Goal: Task Accomplishment & Management: Complete application form

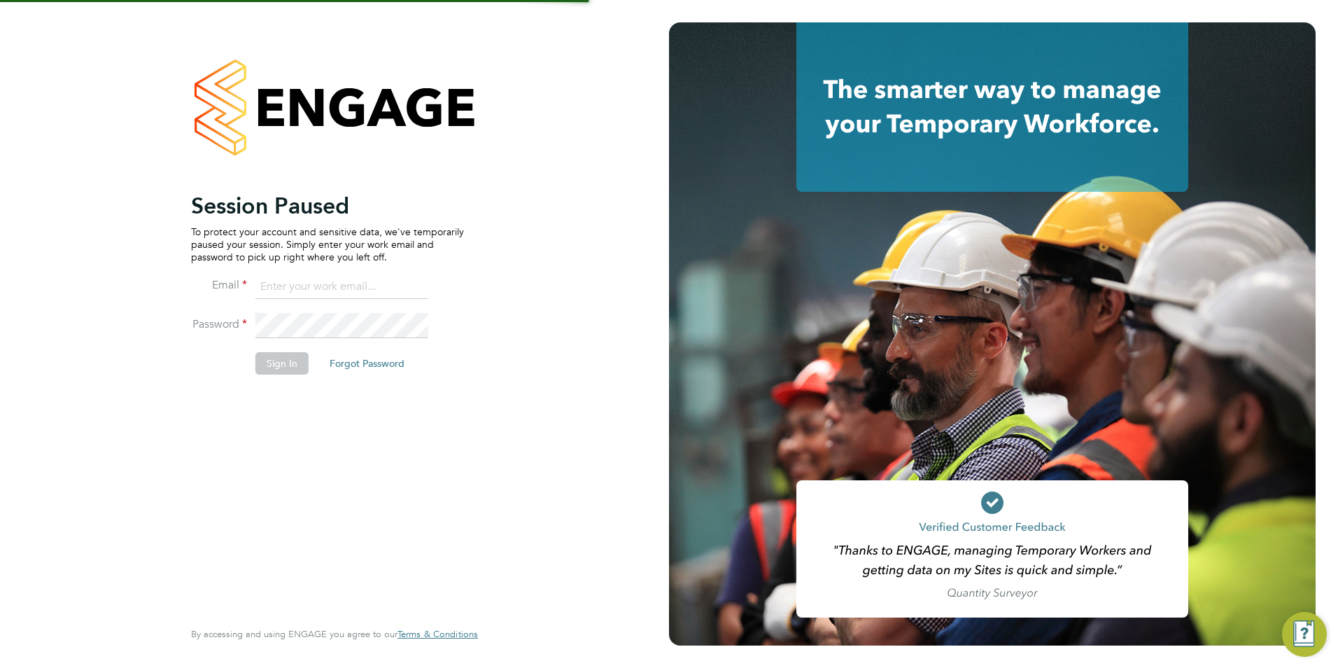
type input "emma@carbonrecruitment.co.uk"
click at [287, 369] on button "Sign In" at bounding box center [281, 363] width 53 height 22
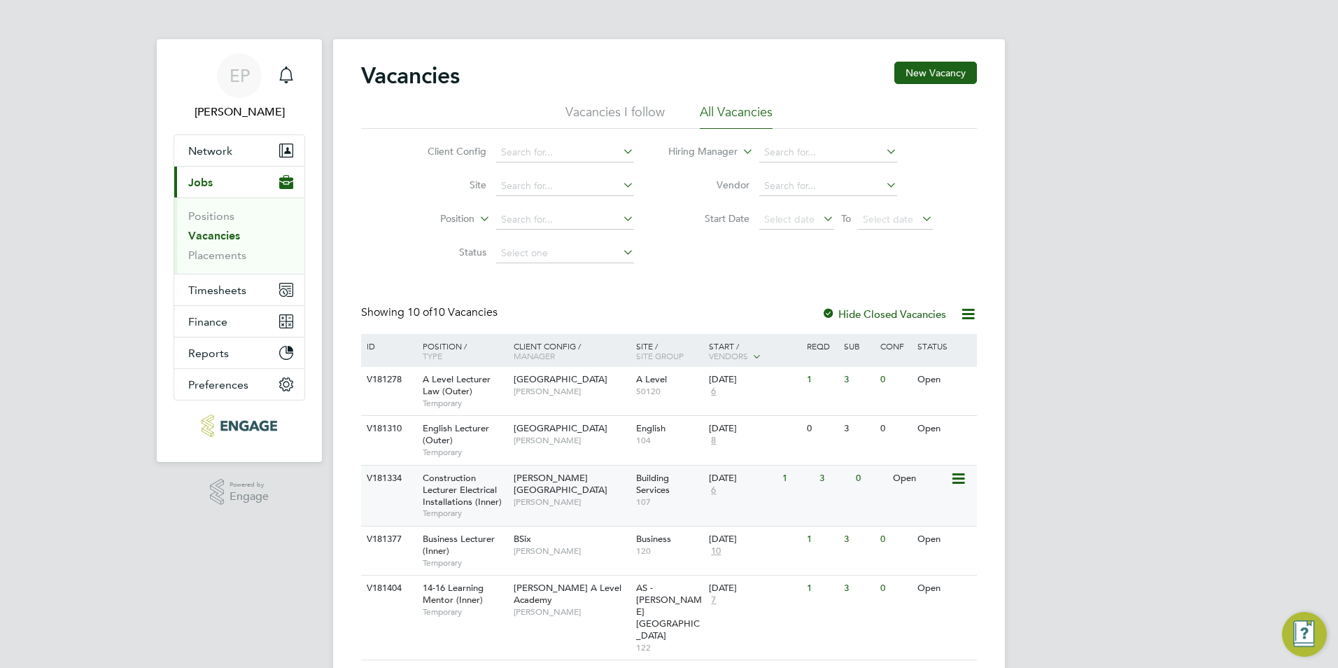
click at [711, 492] on span "6" at bounding box center [713, 490] width 9 height 12
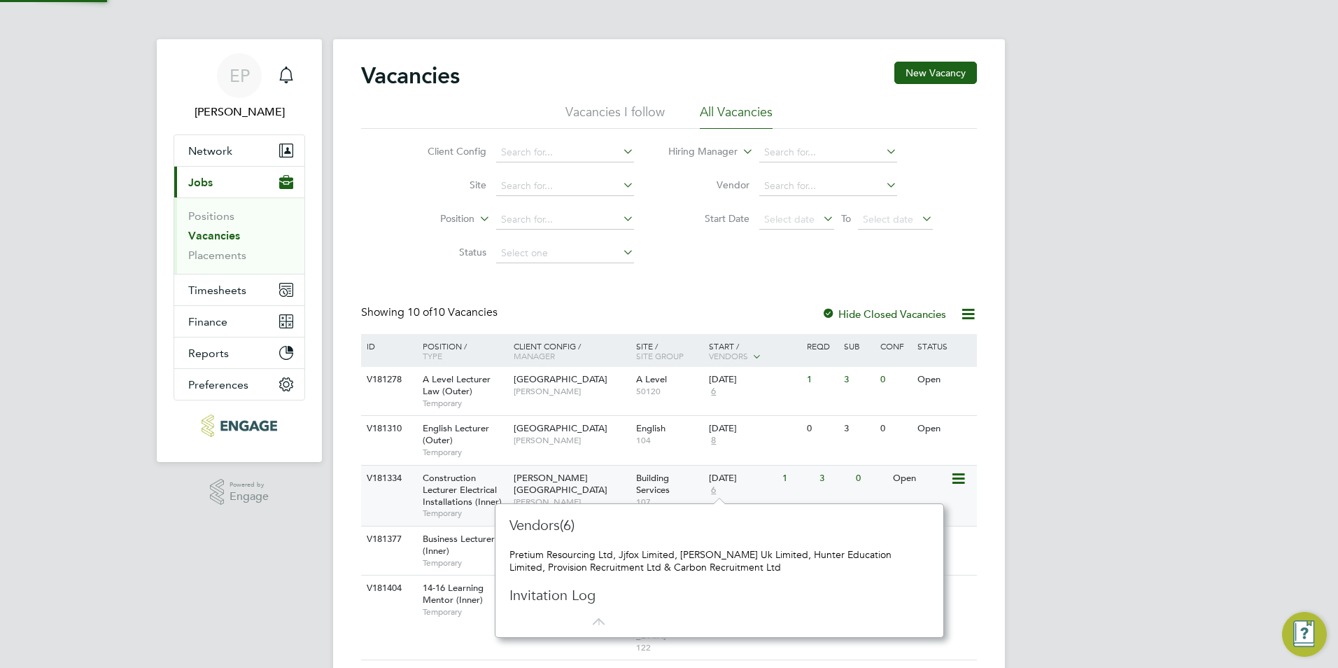
scroll to position [13, 10]
click at [714, 441] on span "8" at bounding box center [713, 441] width 9 height 12
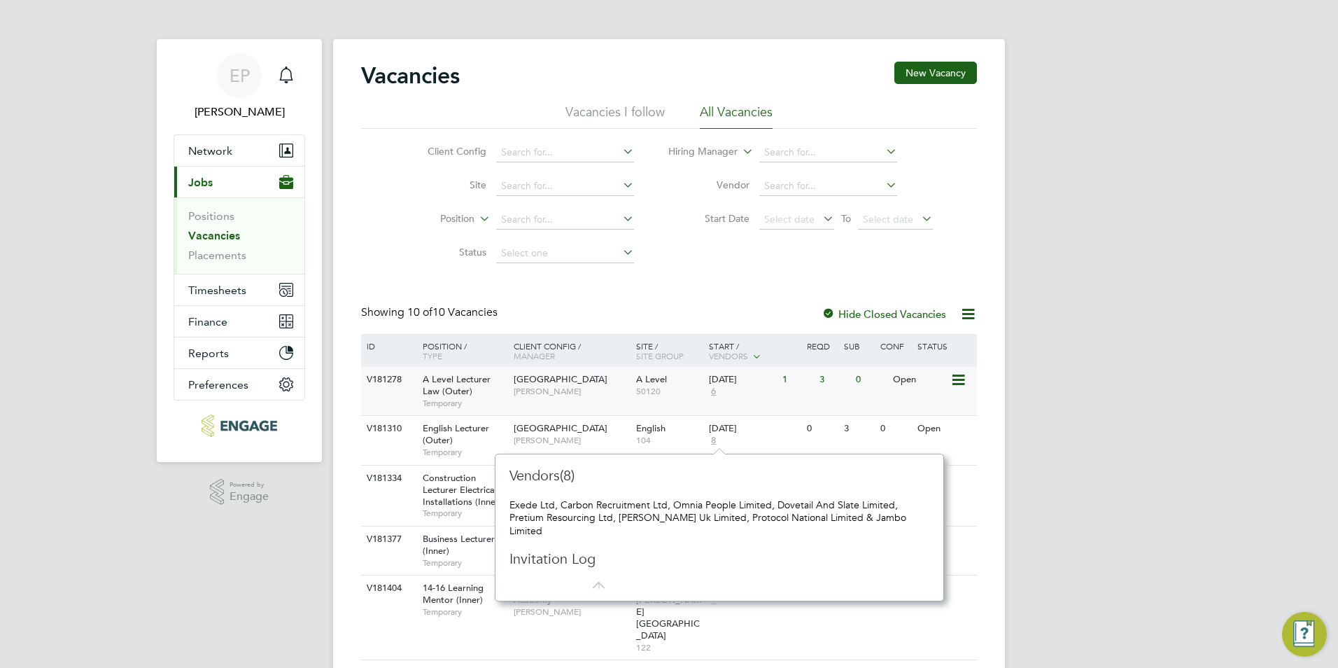
click at [714, 393] on span "6" at bounding box center [713, 392] width 9 height 12
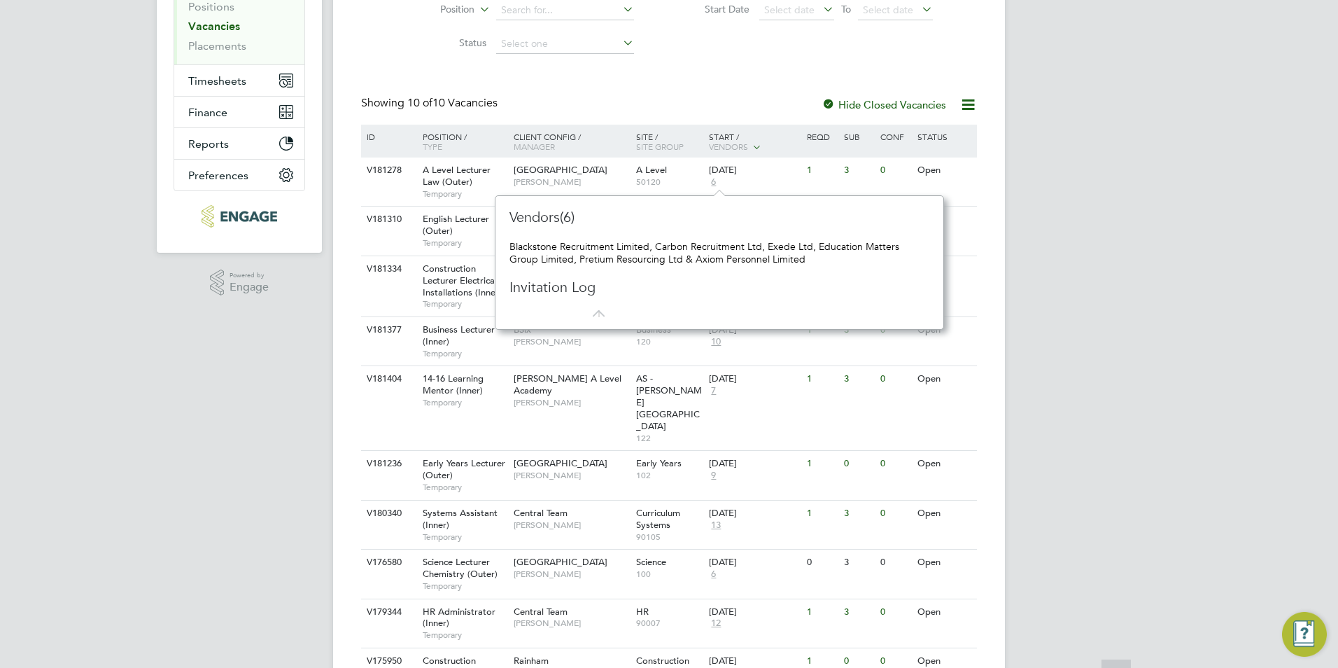
scroll to position [210, 0]
click at [1069, 538] on div "EP Emma Procter Notifications Applications: Network Team Members Businesses Sit…" at bounding box center [669, 274] width 1338 height 969
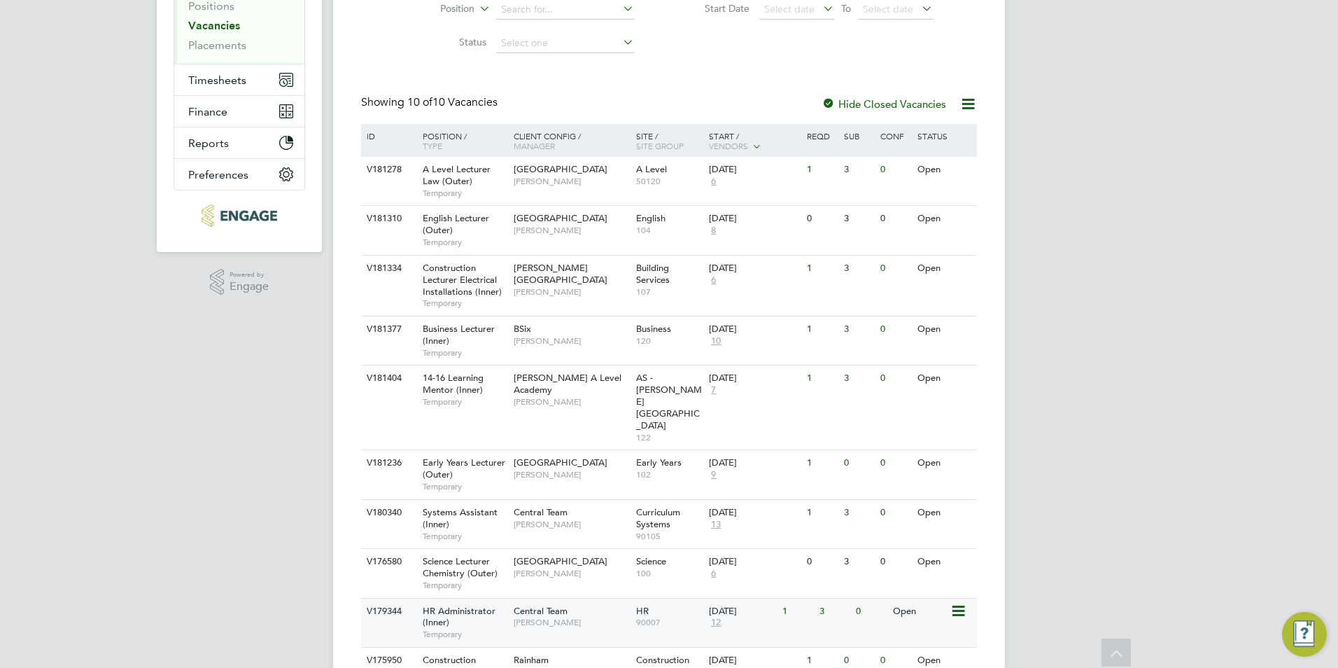
scroll to position [266, 0]
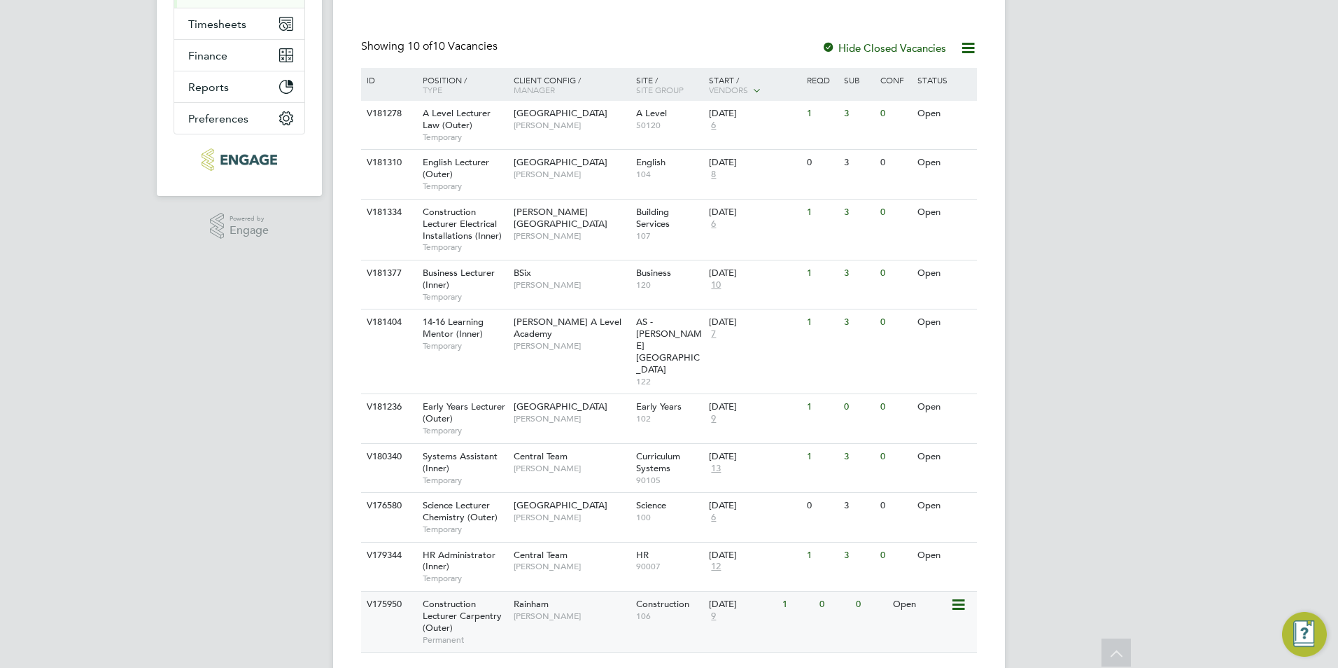
click at [713, 610] on span "9" at bounding box center [713, 616] width 9 height 12
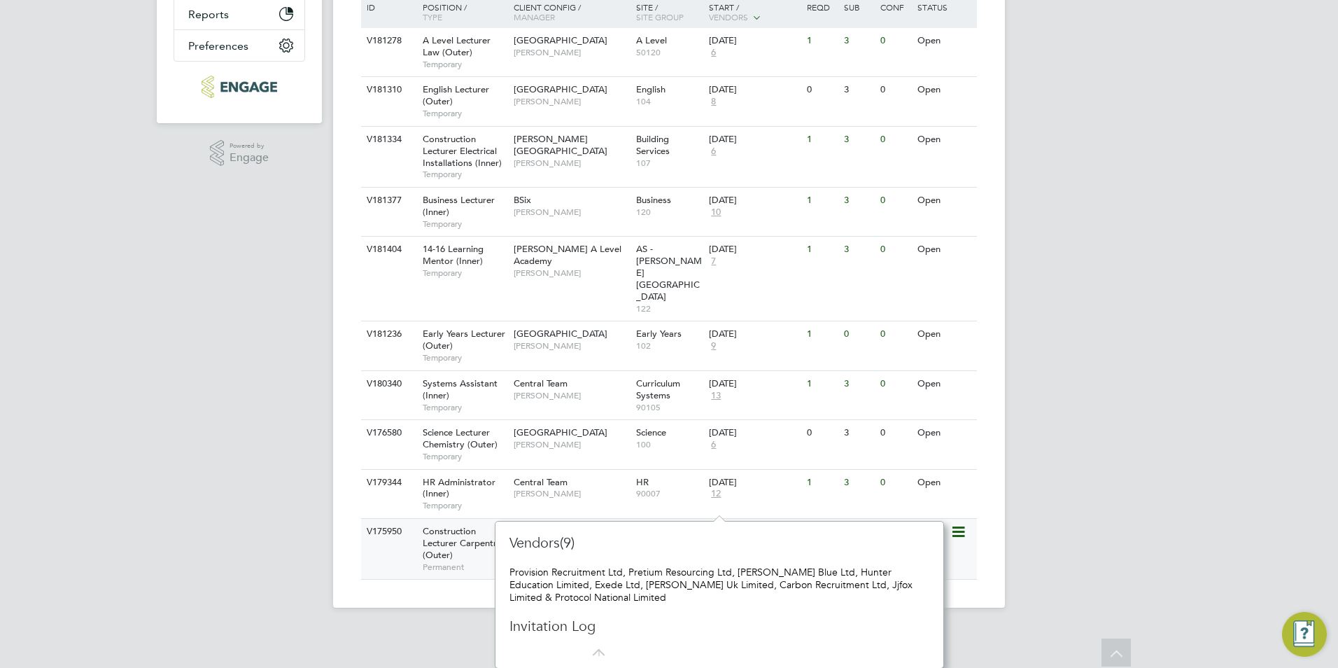
scroll to position [339, 0]
click at [717, 487] on span "12" at bounding box center [716, 493] width 14 height 12
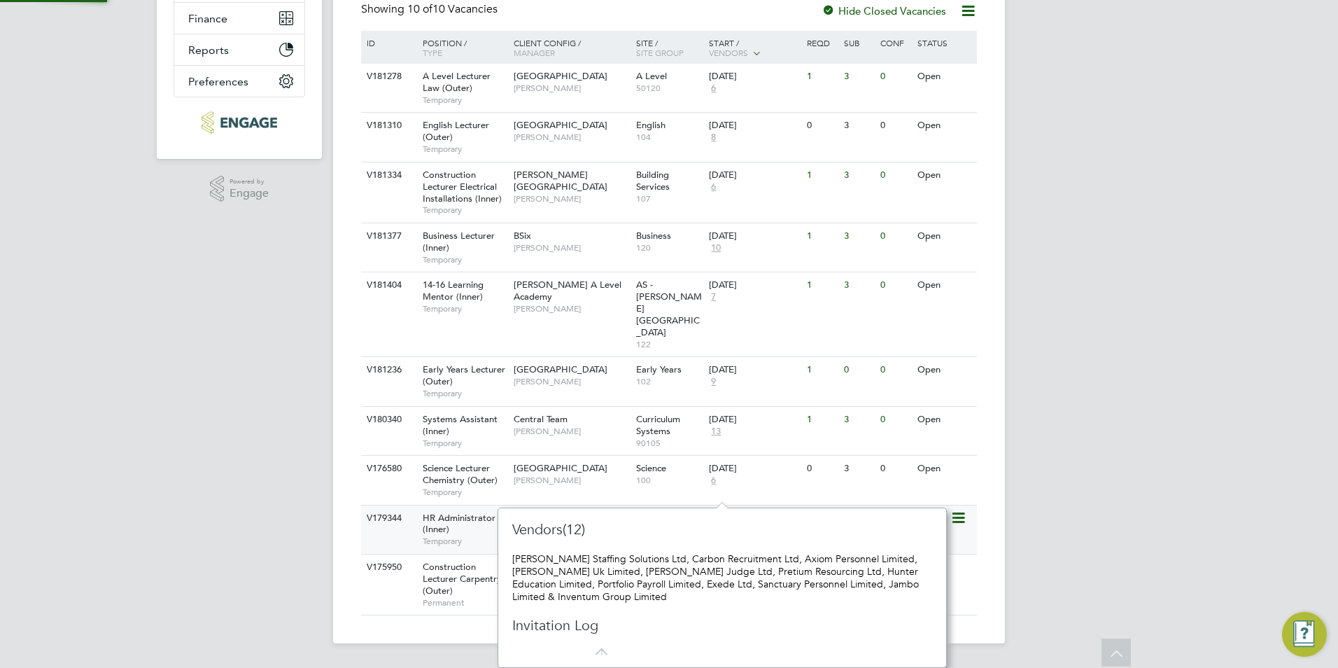
scroll to position [13, 15]
click at [715, 185] on span "6" at bounding box center [713, 187] width 9 height 12
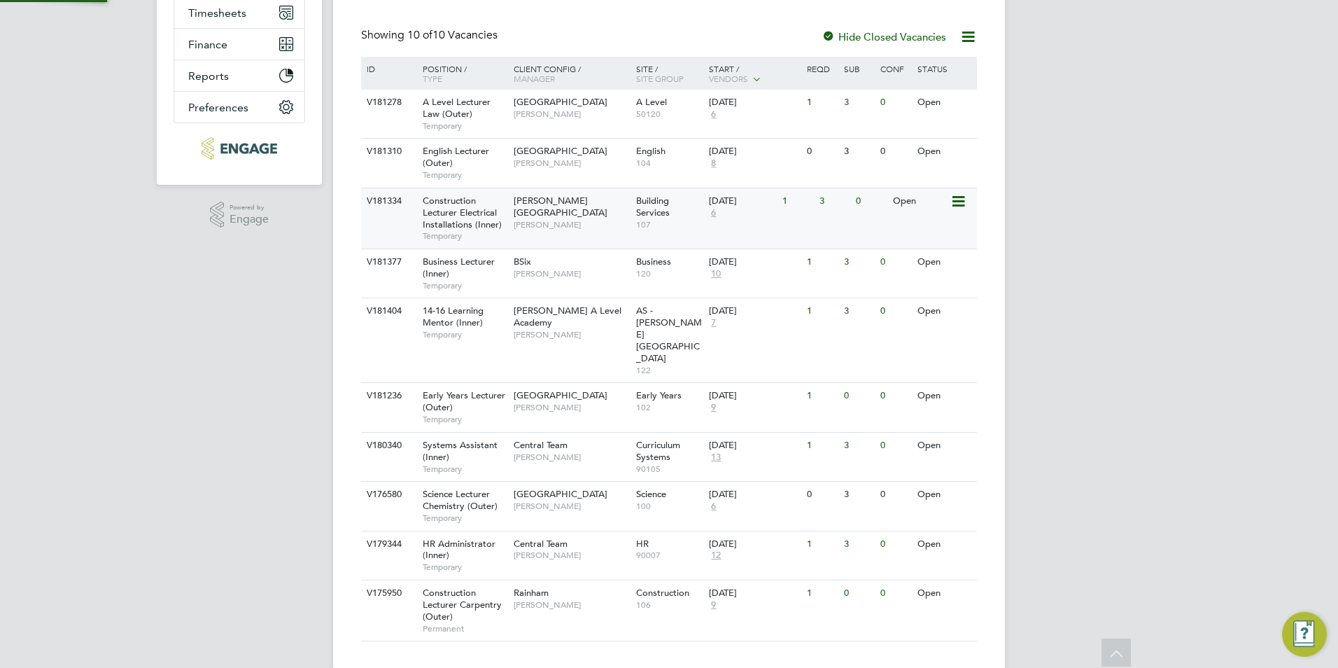
scroll to position [0, 0]
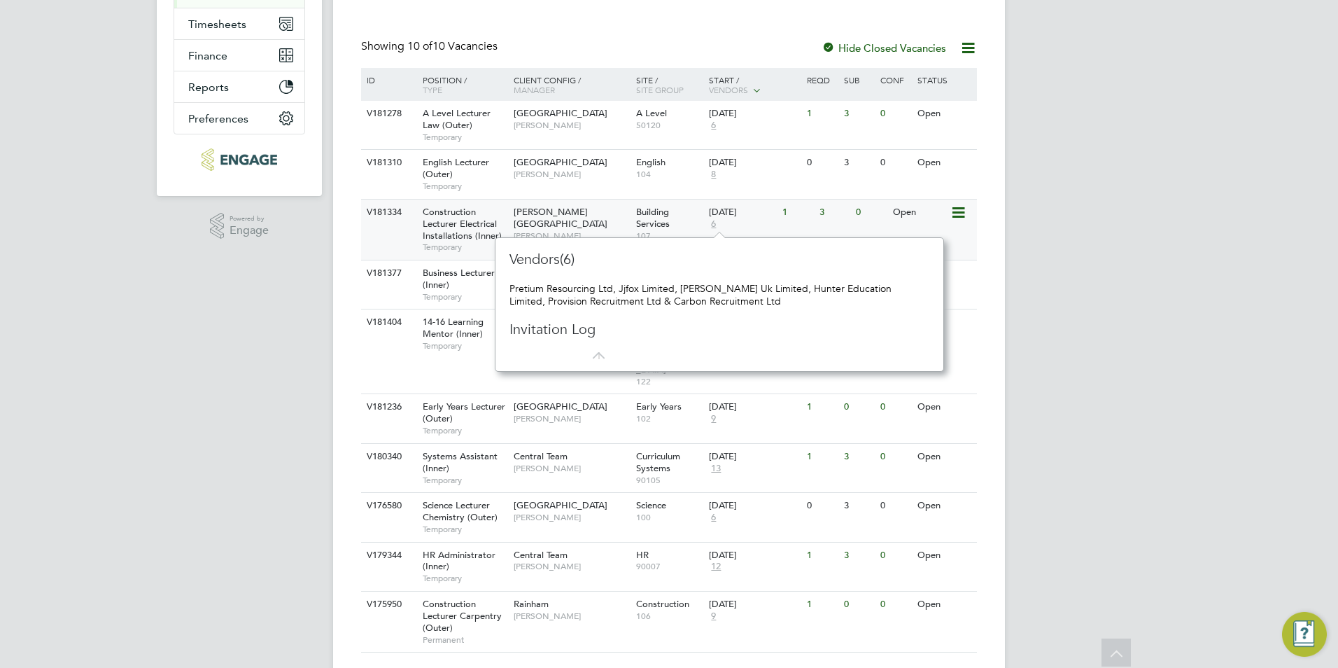
click at [822, 223] on div "3" at bounding box center [834, 212] width 36 height 26
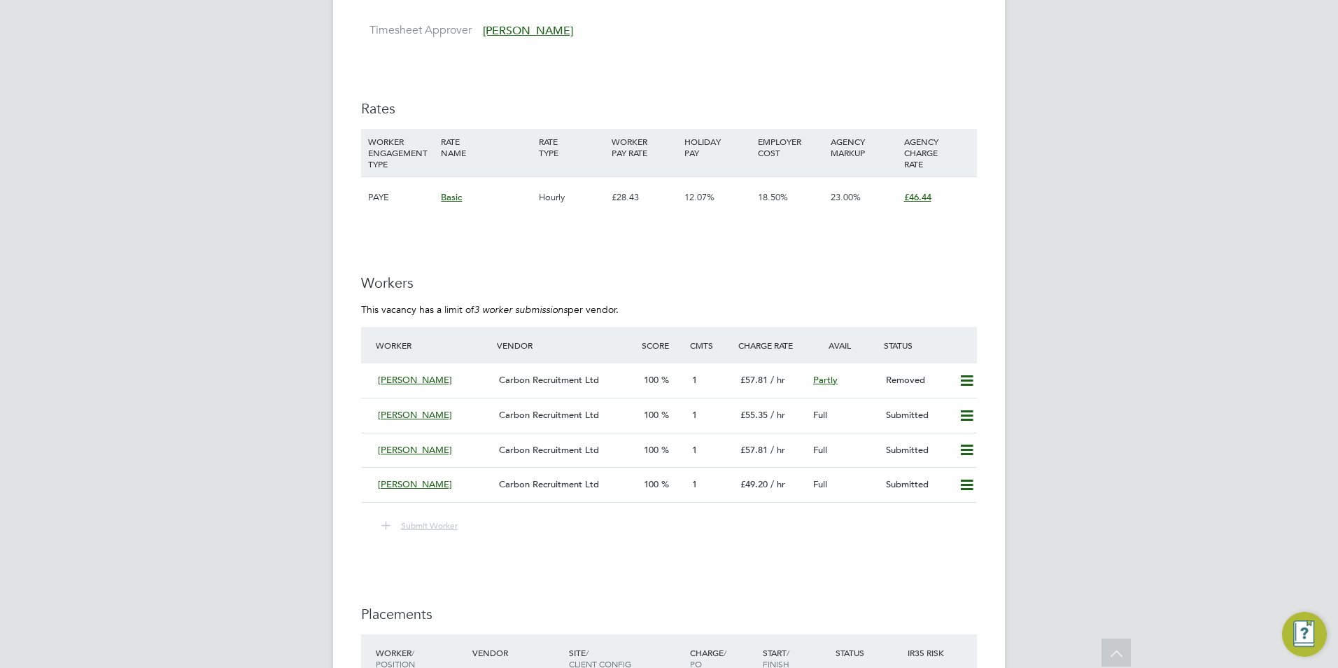
scroll to position [2379, 0]
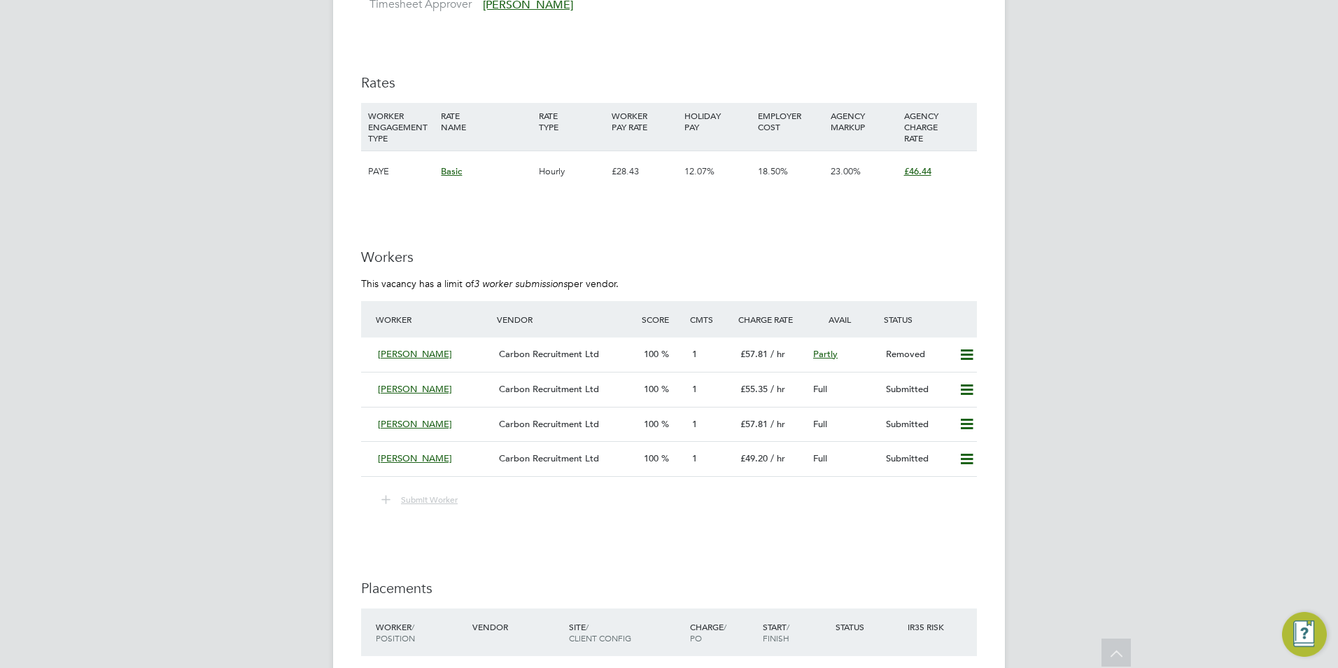
click at [429, 498] on span "Submit Worker" at bounding box center [429, 498] width 57 height 11
